Goal: Task Accomplishment & Management: Manage account settings

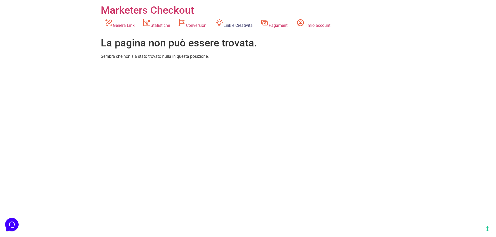
click at [243, 22] on link "Link e Creatività" at bounding box center [233, 24] width 45 height 14
